Goal: Information Seeking & Learning: Learn about a topic

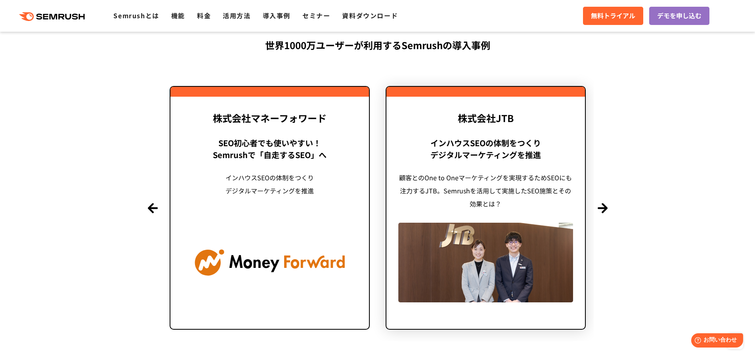
scroll to position [1890, 0]
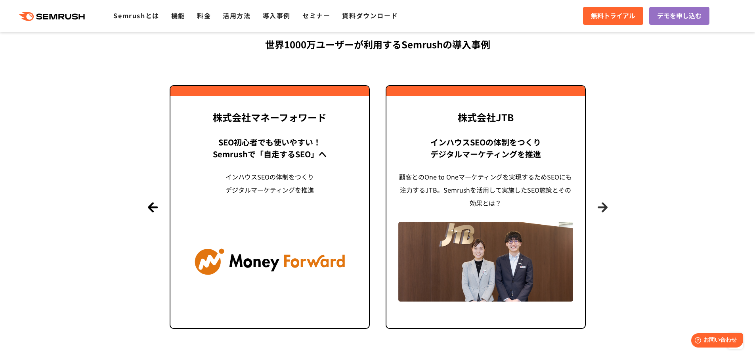
click at [599, 207] on button "Next" at bounding box center [603, 207] width 10 height 10
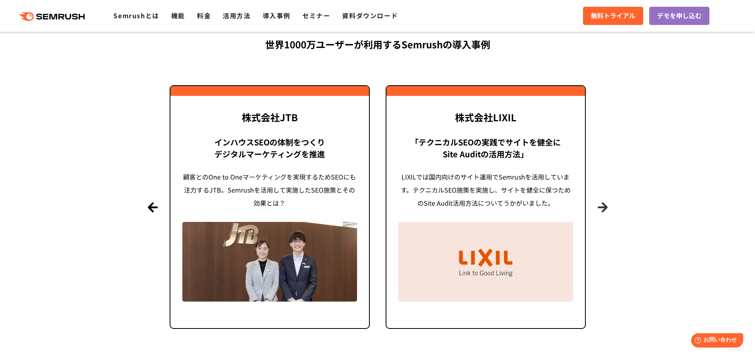
click at [599, 207] on button "Next" at bounding box center [603, 207] width 10 height 10
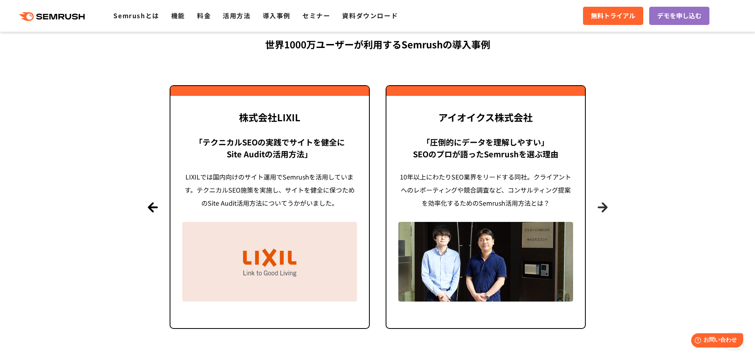
click at [599, 207] on button "Next" at bounding box center [603, 207] width 10 height 10
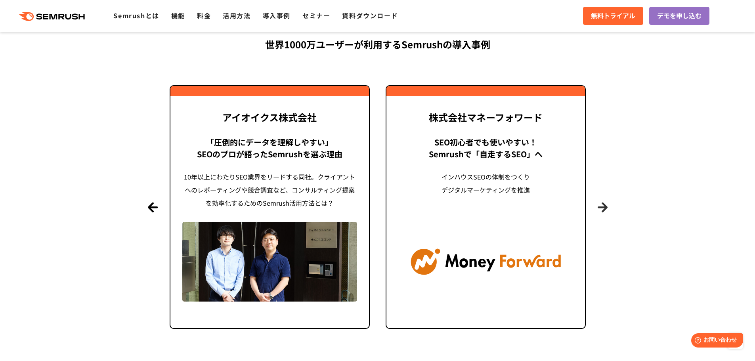
click at [599, 207] on button "Next" at bounding box center [603, 207] width 10 height 10
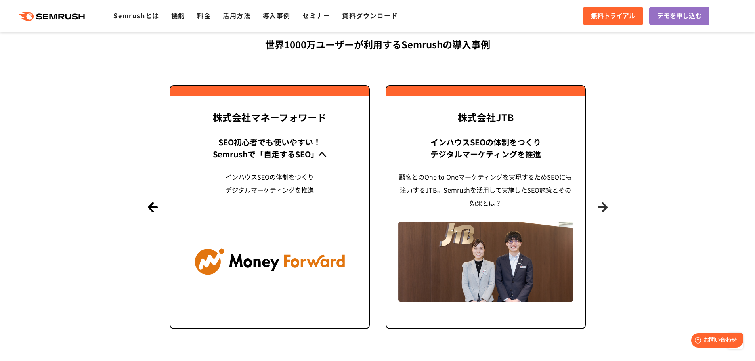
click at [599, 207] on button "Next" at bounding box center [603, 207] width 10 height 10
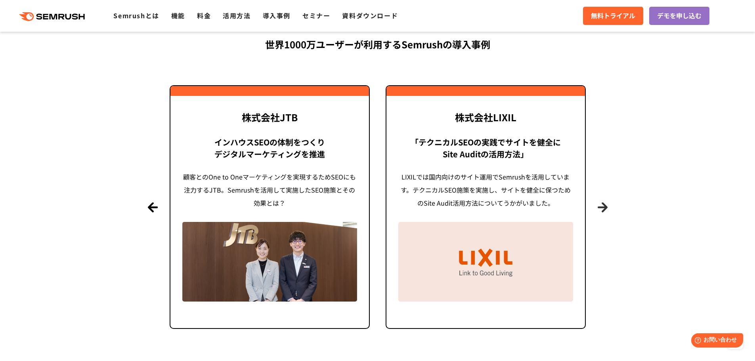
click at [599, 207] on button "Next" at bounding box center [603, 207] width 10 height 10
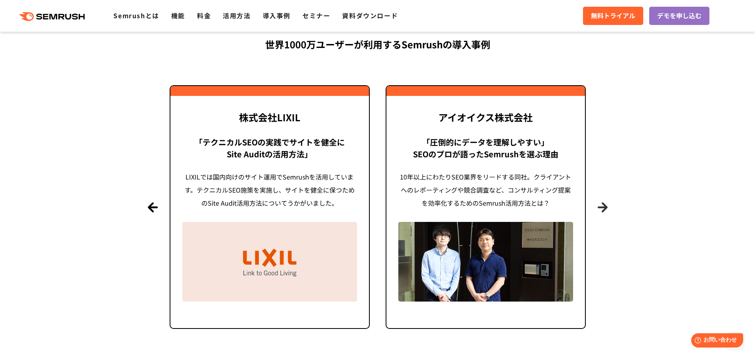
click at [599, 207] on button "Next" at bounding box center [603, 207] width 10 height 10
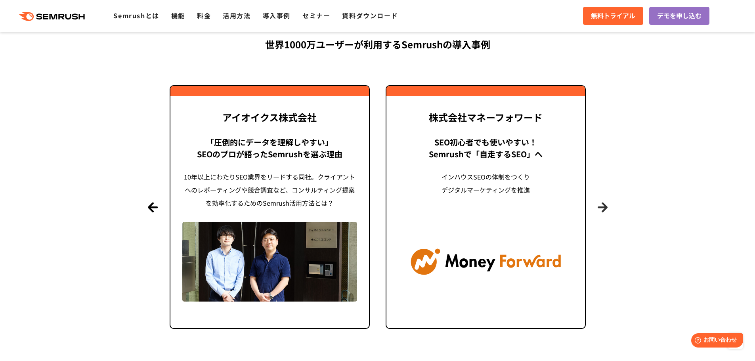
click at [599, 207] on button "Next" at bounding box center [603, 207] width 10 height 10
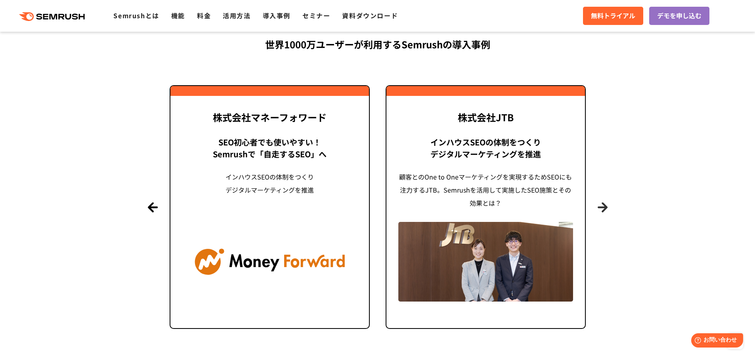
click at [599, 207] on button "Next" at bounding box center [603, 207] width 10 height 10
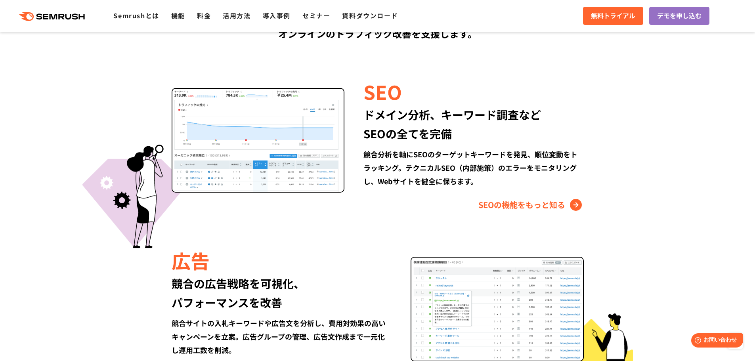
scroll to position [714, 0]
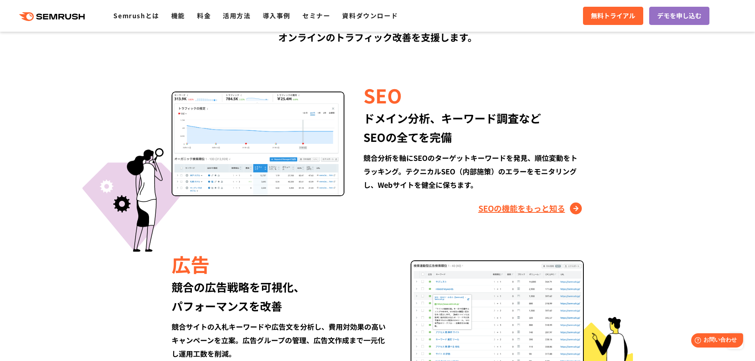
click at [516, 209] on link "SEOの機能をもっと知る" at bounding box center [531, 208] width 105 height 13
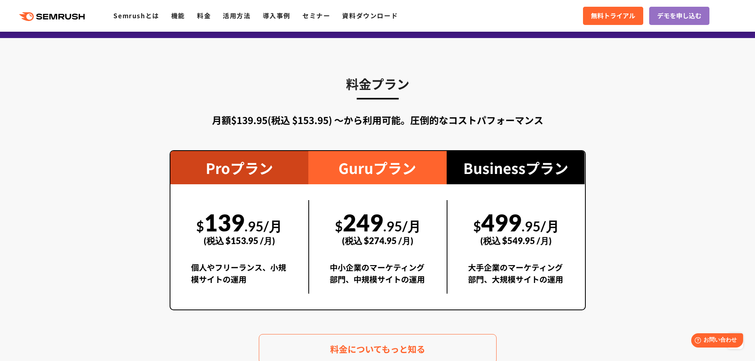
scroll to position [1361, 0]
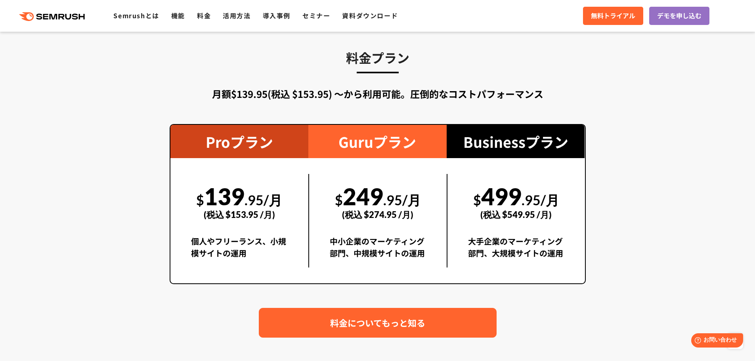
click at [406, 328] on span "料金についてもっと知る" at bounding box center [377, 323] width 95 height 14
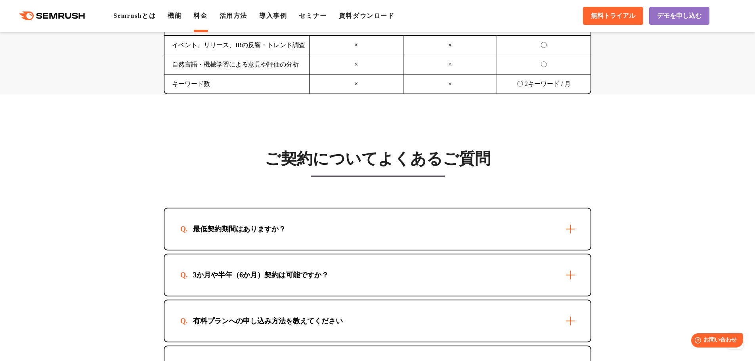
scroll to position [2141, 0]
